Goal: Task Accomplishment & Management: Complete application form

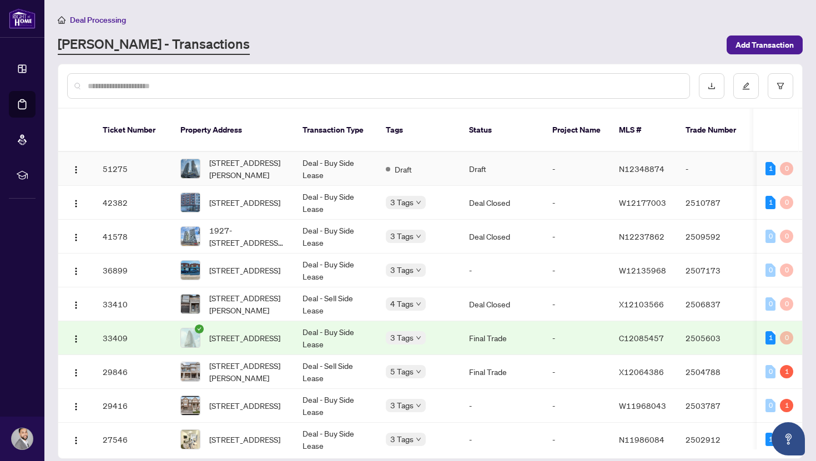
click at [258, 157] on span "[STREET_ADDRESS][PERSON_NAME]" at bounding box center [246, 169] width 75 height 24
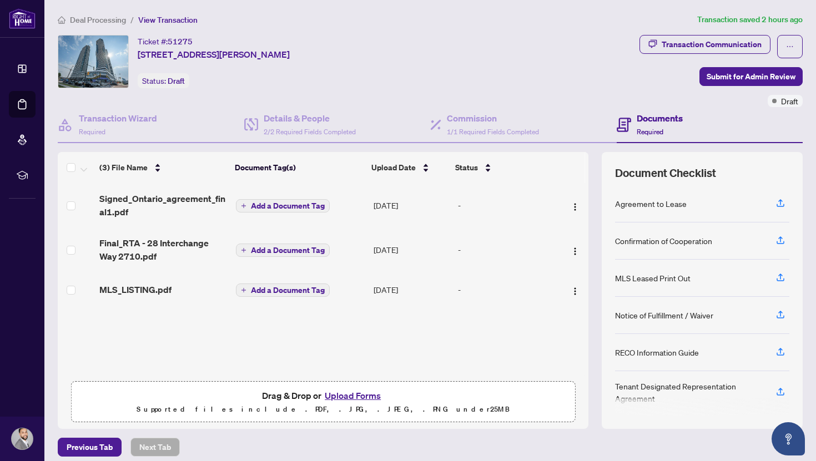
scroll to position [7, 0]
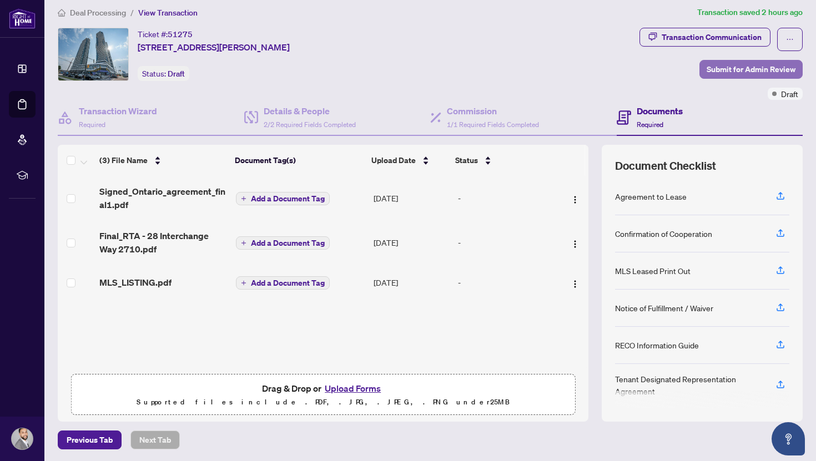
click at [729, 70] on span "Submit for Admin Review" at bounding box center [751, 69] width 89 height 18
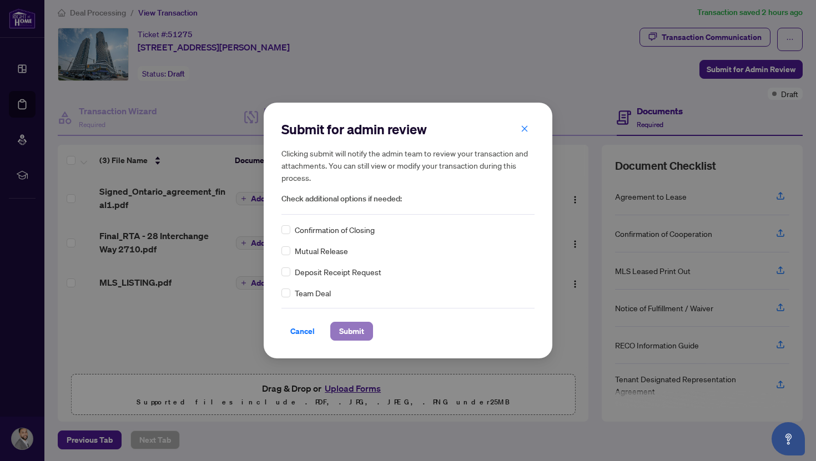
click at [359, 326] on span "Submit" at bounding box center [351, 331] width 25 height 18
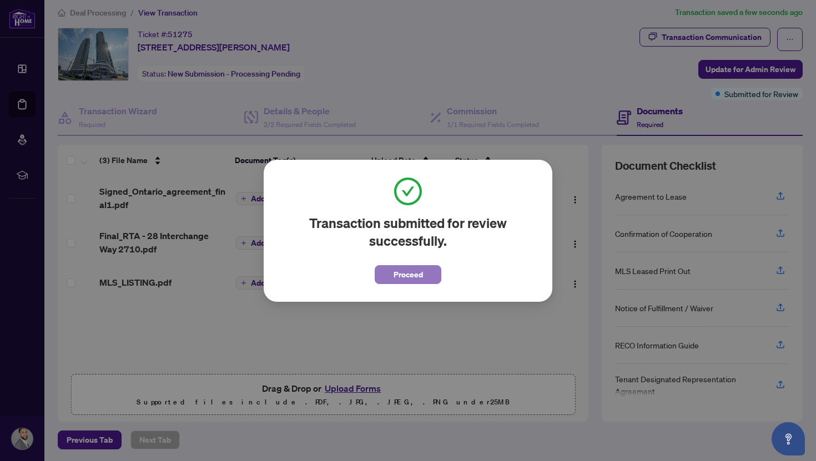
click at [422, 280] on span "Proceed" at bounding box center [407, 275] width 29 height 18
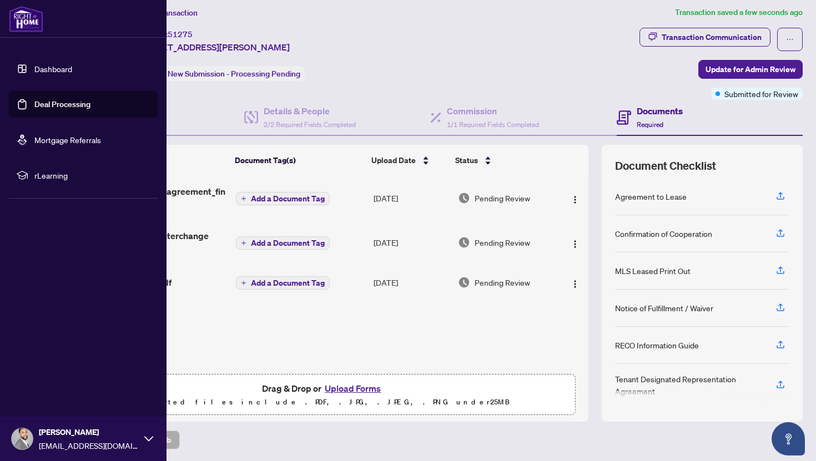
click at [36, 70] on link "Dashboard" at bounding box center [53, 69] width 38 height 10
